Goal: Transaction & Acquisition: Purchase product/service

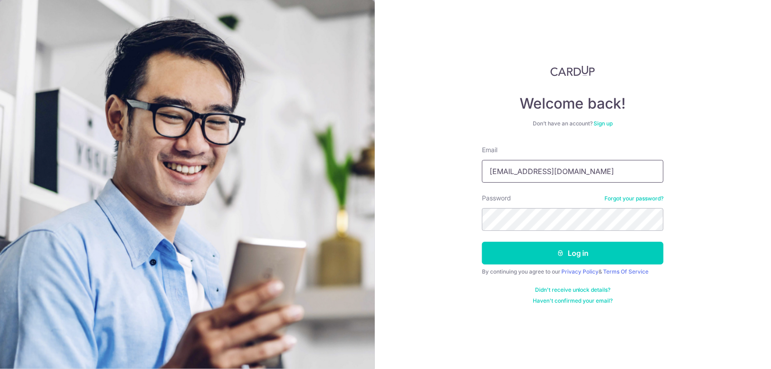
click at [583, 172] on input "christineteomeilin@gmail.com" at bounding box center [573, 171] width 182 height 23
click at [600, 170] on input "christineteomeilin@gmail.com" at bounding box center [573, 171] width 182 height 23
type input "c"
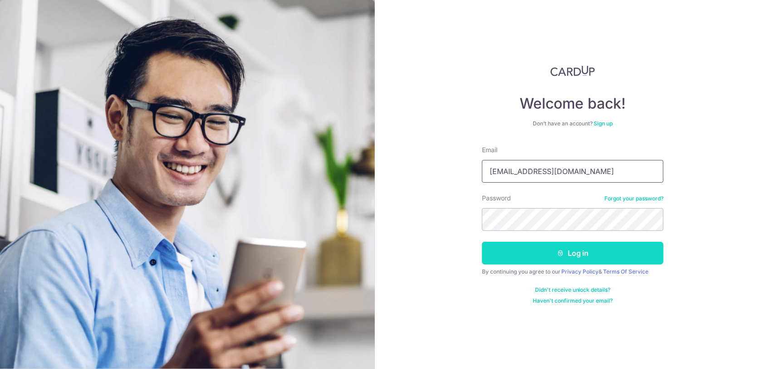
type input "meintan@gmail.com"
click at [618, 257] on button "Log in" at bounding box center [573, 253] width 182 height 23
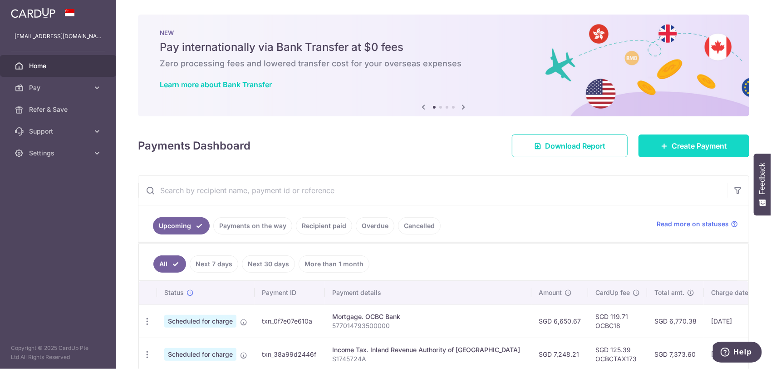
click at [672, 149] on span "Create Payment" at bounding box center [699, 145] width 55 height 11
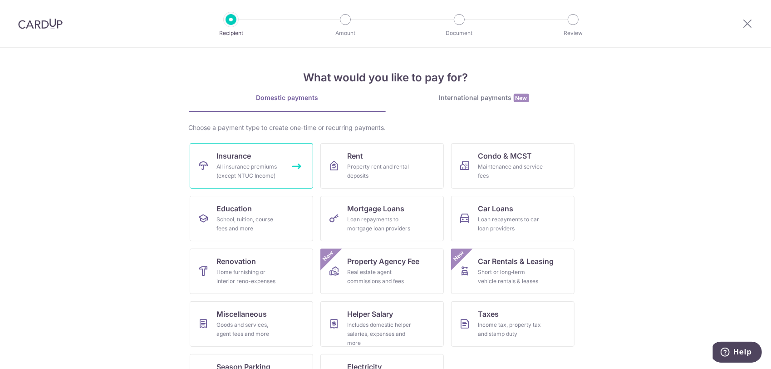
click at [262, 178] on div "All insurance premiums (except NTUC Income)" at bounding box center [249, 171] width 65 height 18
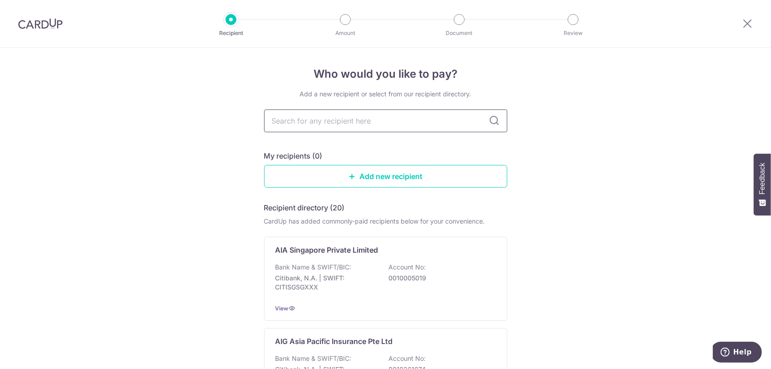
click at [391, 119] on input "text" at bounding box center [385, 120] width 243 height 23
click at [353, 252] on p "AIA Singapore Private Limited" at bounding box center [327, 249] width 103 height 11
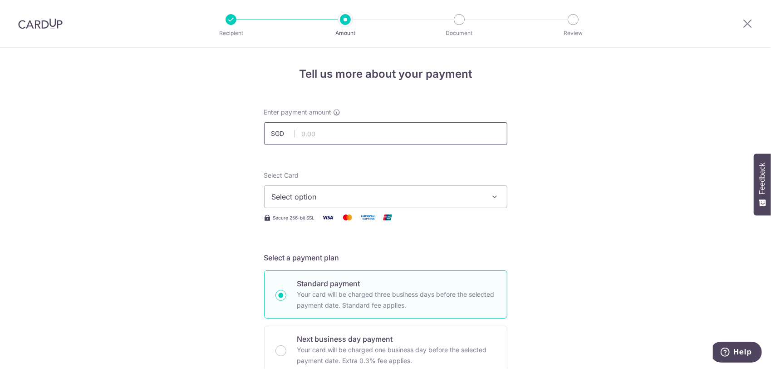
click at [351, 132] on input "text" at bounding box center [385, 133] width 243 height 23
type input "6,280.50"
click at [351, 197] on span "Select option" at bounding box center [378, 196] width 212 height 11
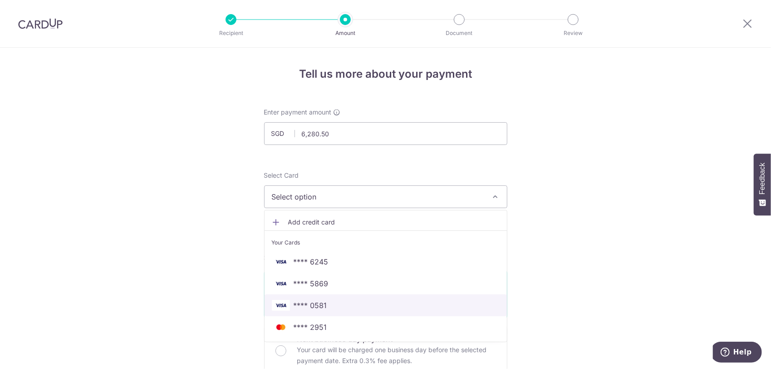
click at [346, 300] on span "**** 0581" at bounding box center [386, 305] width 228 height 11
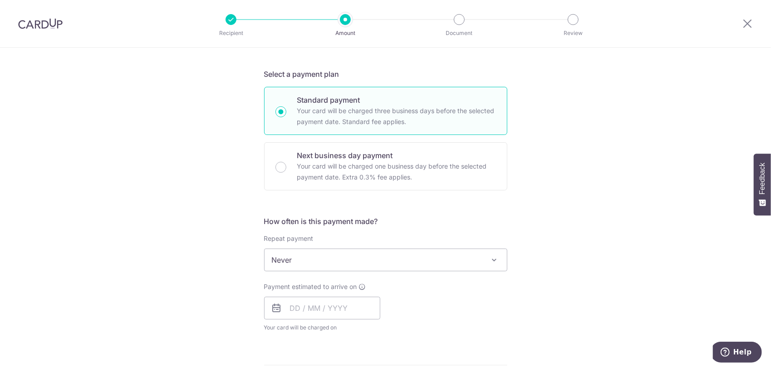
scroll to position [212, 0]
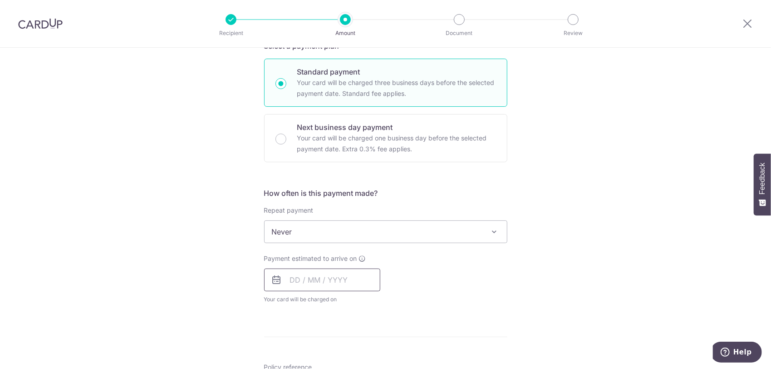
click at [359, 277] on input "text" at bounding box center [322, 279] width 116 height 23
click at [384, 238] on span "Never" at bounding box center [386, 232] width 242 height 22
click at [475, 232] on span "Never" at bounding box center [386, 232] width 242 height 22
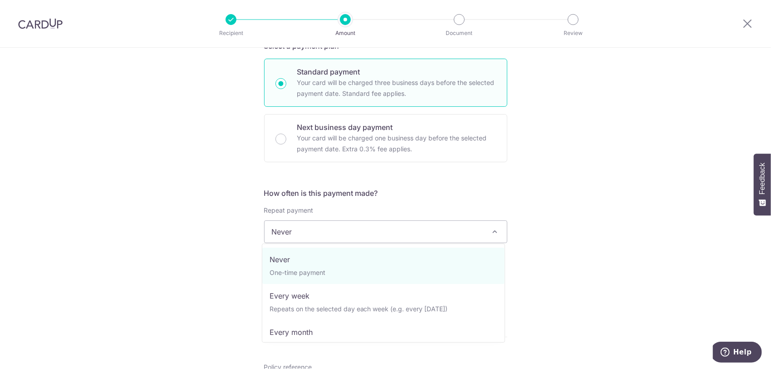
drag, startPoint x: 321, startPoint y: 274, endPoint x: 351, endPoint y: 274, distance: 30.0
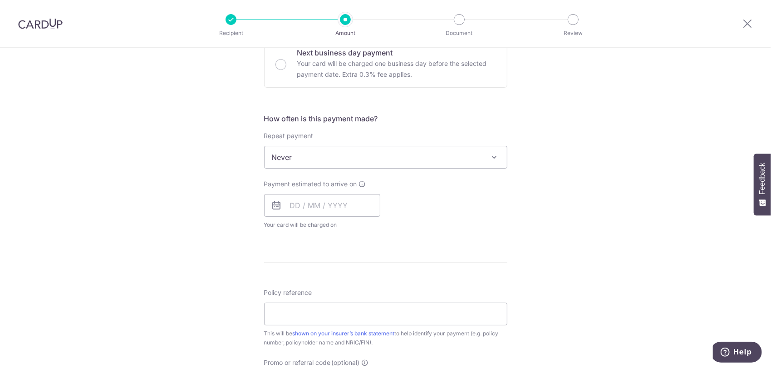
scroll to position [287, 0]
click at [303, 307] on input "Policy reference" at bounding box center [385, 312] width 243 height 23
click at [321, 207] on input "text" at bounding box center [322, 204] width 116 height 23
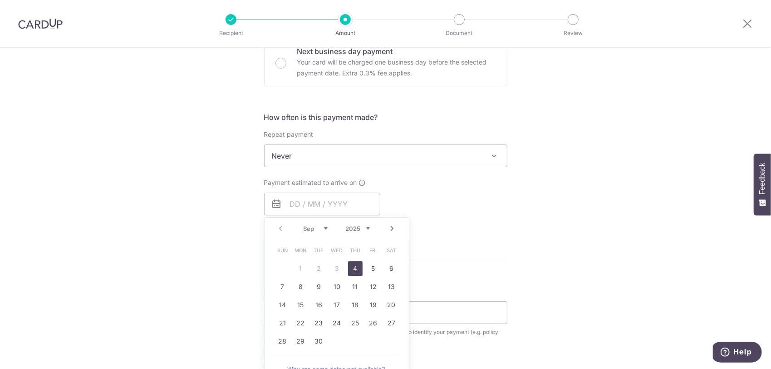
click at [352, 262] on link "4" at bounding box center [355, 268] width 15 height 15
type input "04/09/2025"
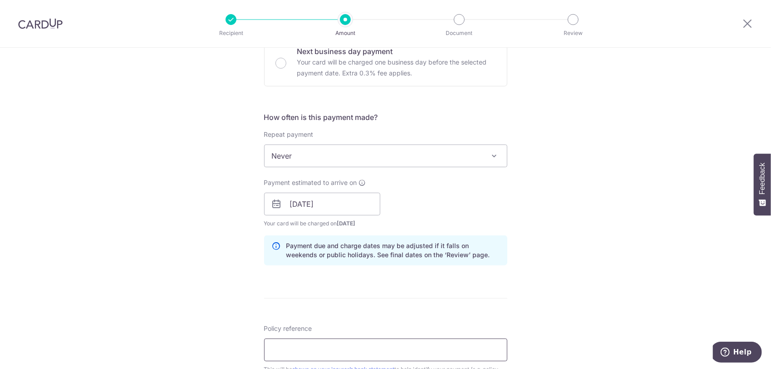
click at [301, 343] on input "Policy reference" at bounding box center [385, 349] width 243 height 23
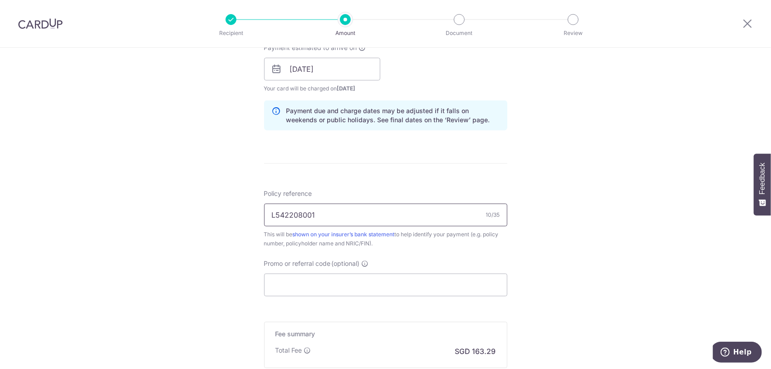
scroll to position [424, 0]
type input "L542208001"
click at [326, 286] on input "Promo or referral code (optional)" at bounding box center [385, 283] width 243 height 23
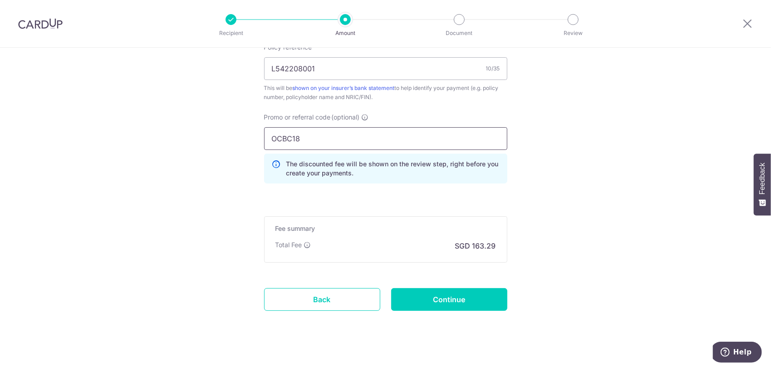
scroll to position [576, 0]
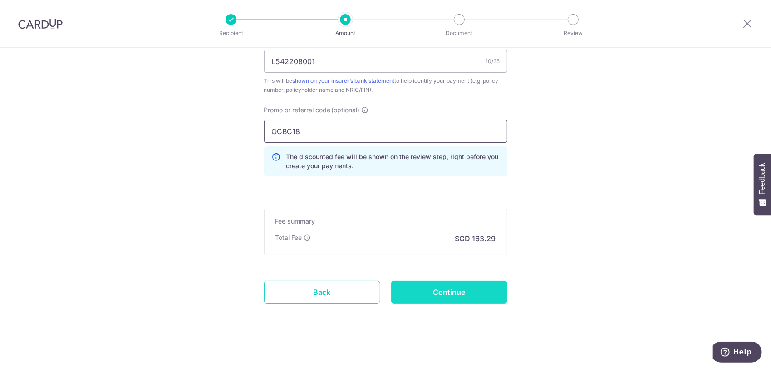
type input "OCBC18"
click at [446, 297] on input "Continue" at bounding box center [449, 292] width 116 height 23
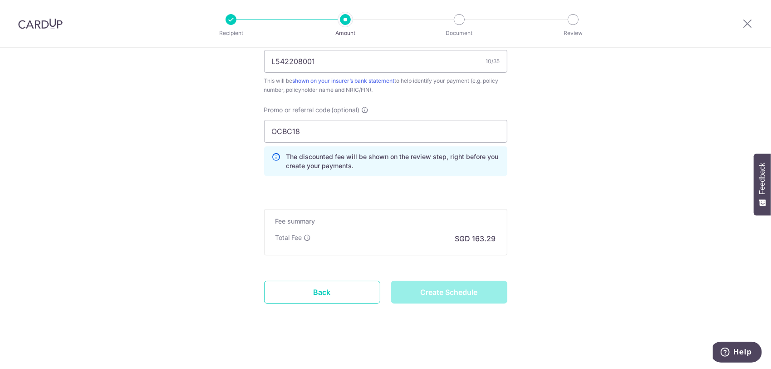
type input "Create Schedule"
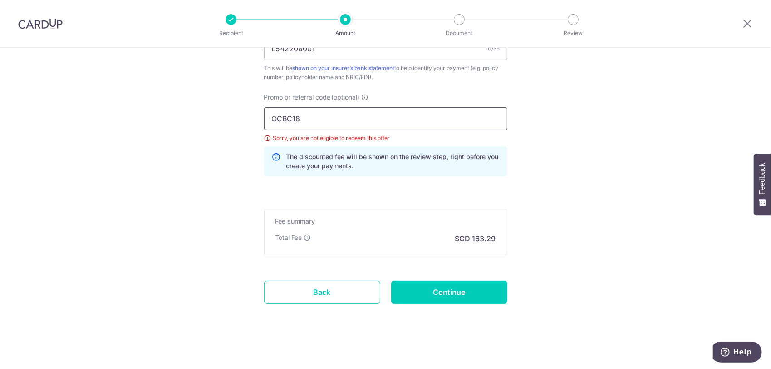
click at [321, 113] on input "OCBC18" at bounding box center [385, 118] width 243 height 23
type input "OCBC195"
click at [423, 300] on input "Continue" at bounding box center [449, 292] width 116 height 23
type input "Update Schedule"
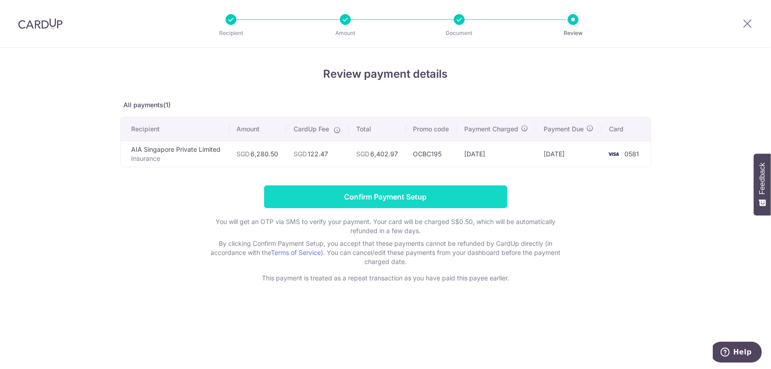
click at [414, 198] on input "Confirm Payment Setup" at bounding box center [385, 196] width 243 height 23
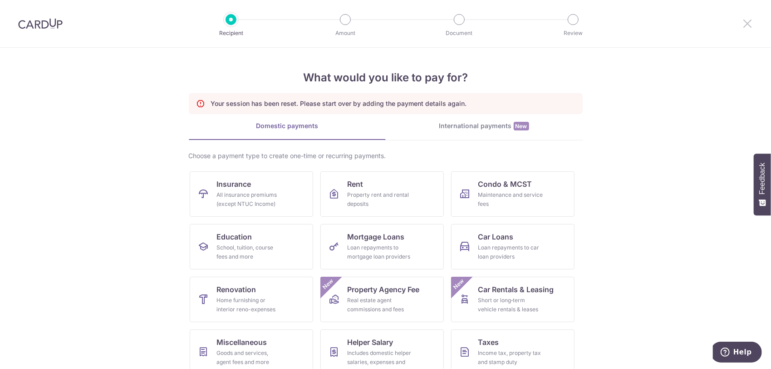
click at [750, 29] on icon at bounding box center [747, 23] width 11 height 11
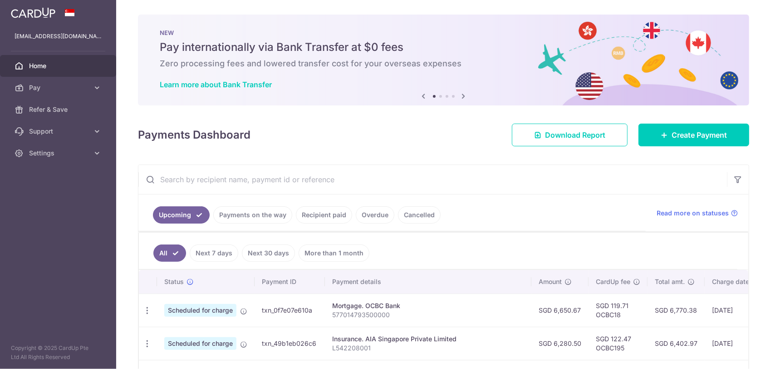
click at [749, 25] on div "× Pause Schedule Pause all future payments in this series Pause just this one p…" at bounding box center [443, 184] width 655 height 369
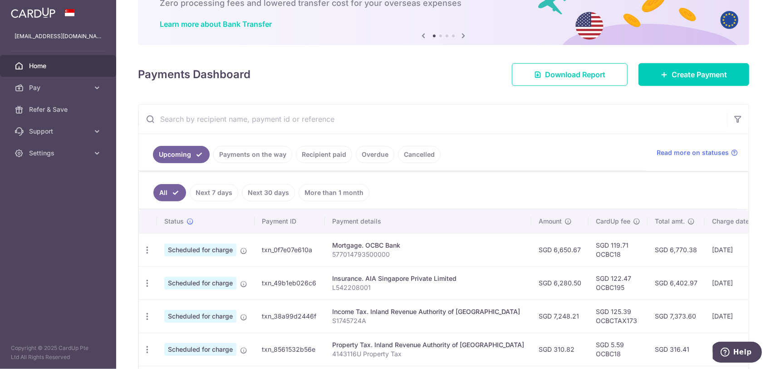
scroll to position [136, 0]
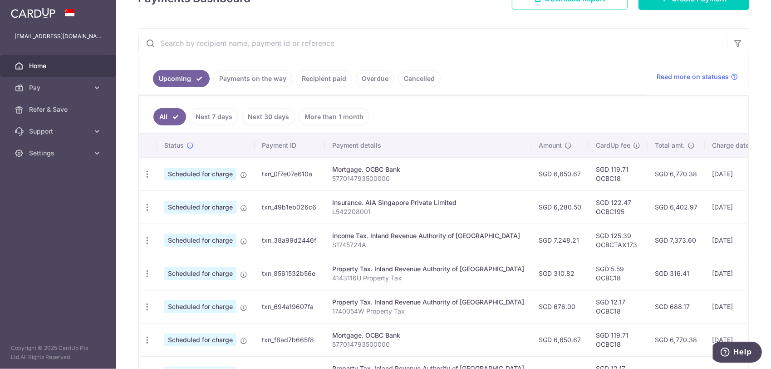
click at [326, 117] on link "More than 1 month" at bounding box center [334, 116] width 71 height 17
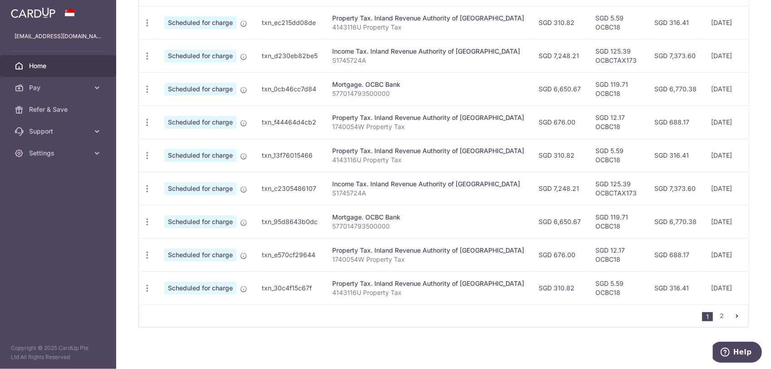
scroll to position [322, 0]
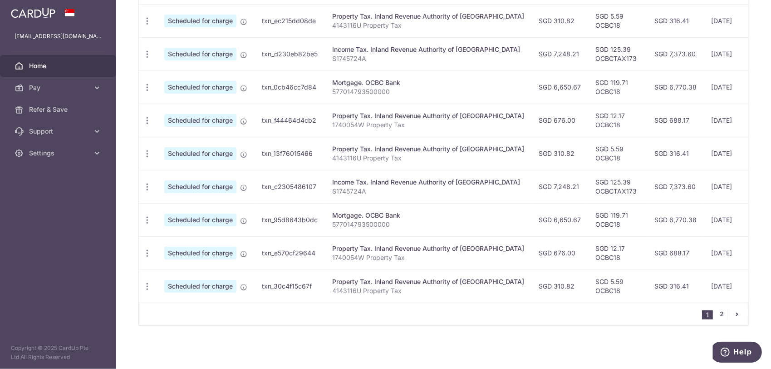
click at [719, 314] on link "2" at bounding box center [722, 313] width 11 height 11
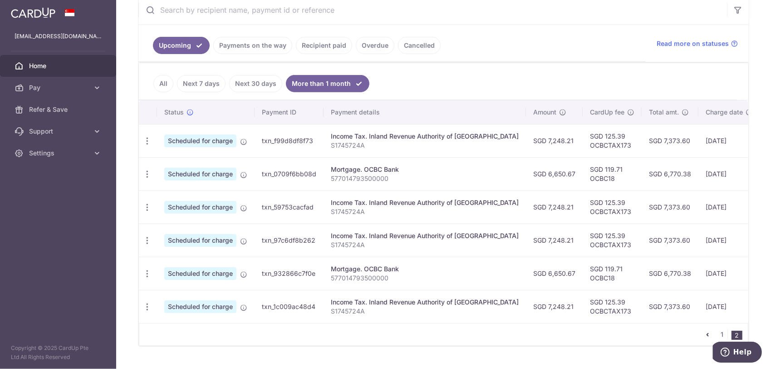
scroll to position [191, 0]
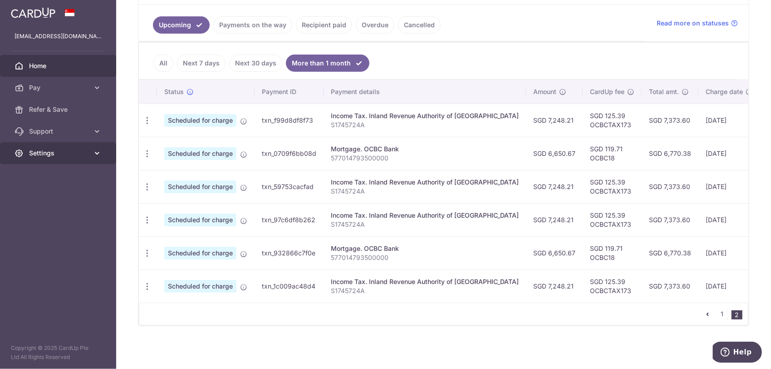
click at [63, 157] on span "Settings" at bounding box center [59, 152] width 60 height 9
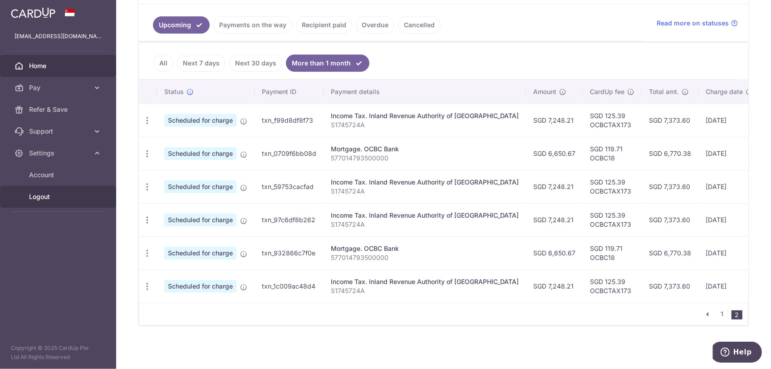
click at [60, 190] on link "Logout" at bounding box center [58, 197] width 116 height 22
